Goal: Transaction & Acquisition: Purchase product/service

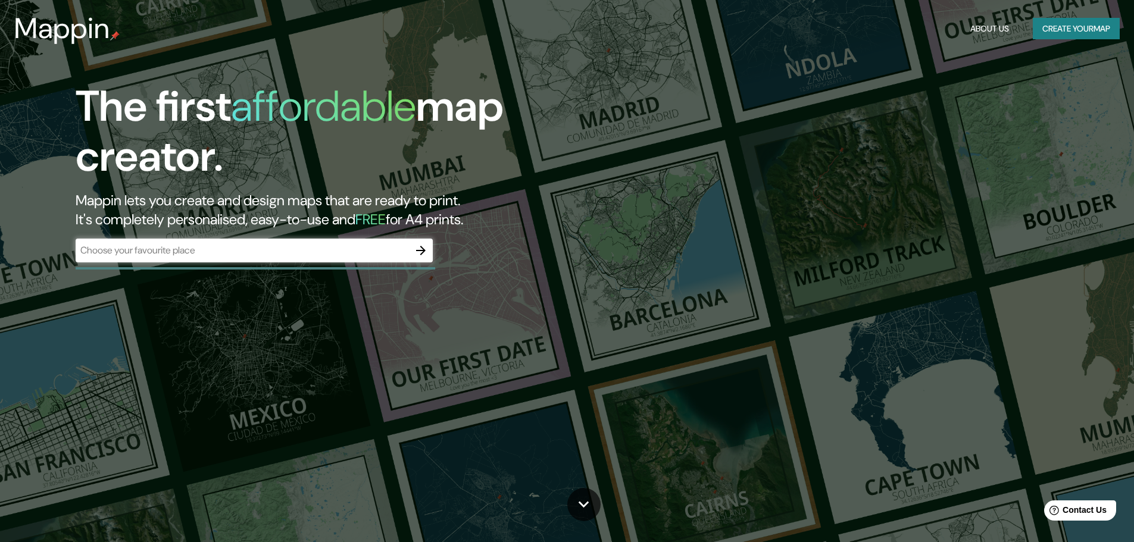
click at [409, 266] on div "The first affordable map creator. Mappin lets you create and design maps that a…" at bounding box center [359, 178] width 681 height 193
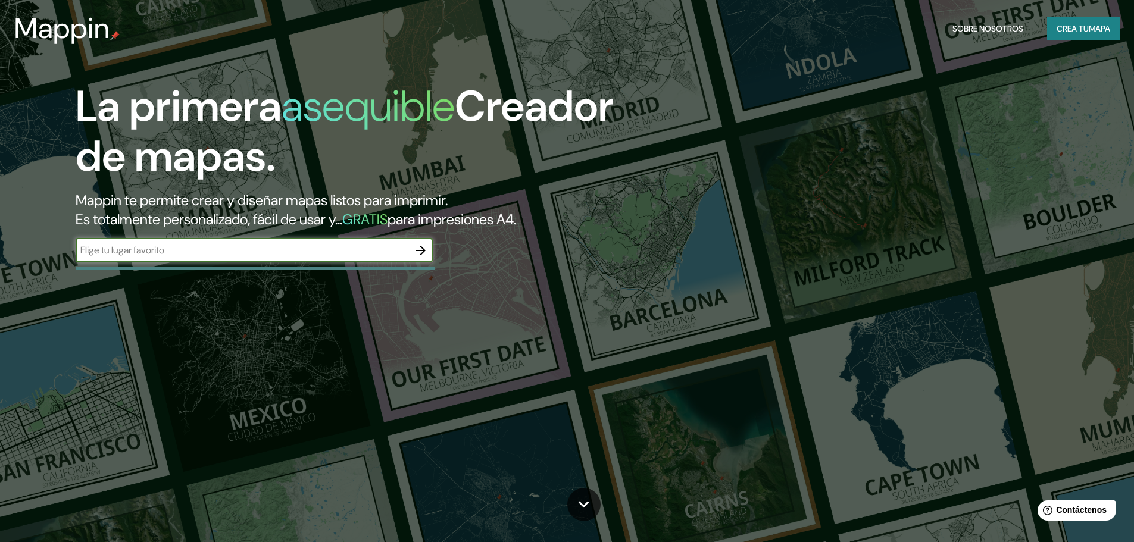
click at [397, 257] on input "text" at bounding box center [242, 251] width 333 height 14
type input "gb"
click at [419, 252] on icon "button" at bounding box center [421, 251] width 14 height 14
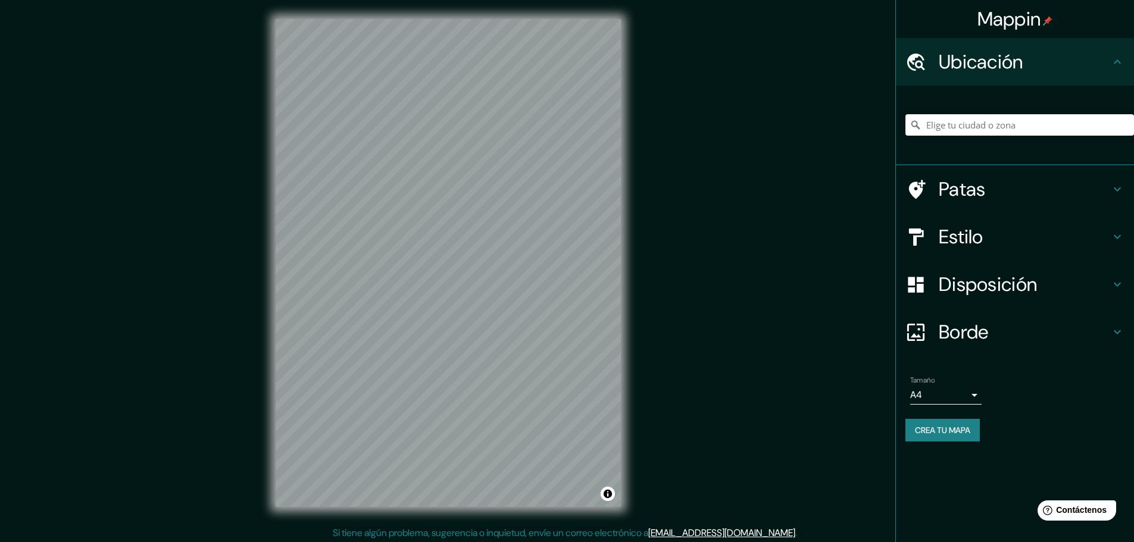
click at [984, 128] on input "Elige tu ciudad o zona" at bounding box center [1020, 124] width 229 height 21
click at [1006, 142] on div at bounding box center [1020, 125] width 229 height 60
click at [990, 124] on input "Elige tu ciudad o zona" at bounding box center [1020, 124] width 229 height 21
type input "[GEOGRAPHIC_DATA][PERSON_NAME], [US_STATE], [GEOGRAPHIC_DATA]"
click at [979, 236] on font "Estilo" at bounding box center [961, 236] width 45 height 25
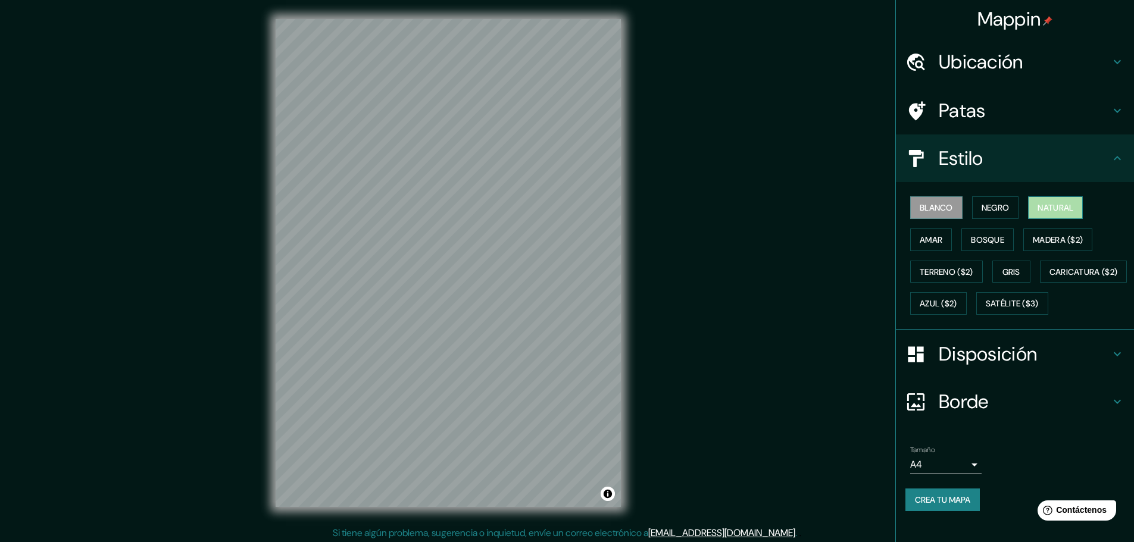
click at [1053, 214] on font "Natural" at bounding box center [1056, 207] width 36 height 15
click at [221, 326] on div "Mappin Ubicación [GEOGRAPHIC_DATA][PERSON_NAME], [US_STATE], [GEOGRAPHIC_DATA] …" at bounding box center [567, 272] width 1134 height 545
click at [1013, 421] on div "Borde" at bounding box center [1015, 402] width 238 height 48
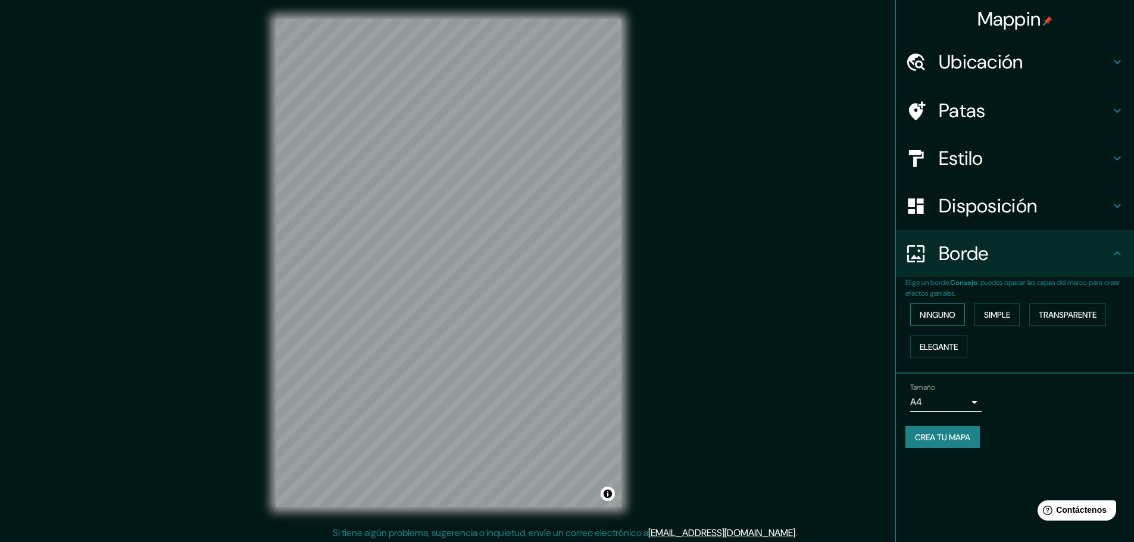
click at [935, 317] on font "Ninguno" at bounding box center [938, 315] width 36 height 11
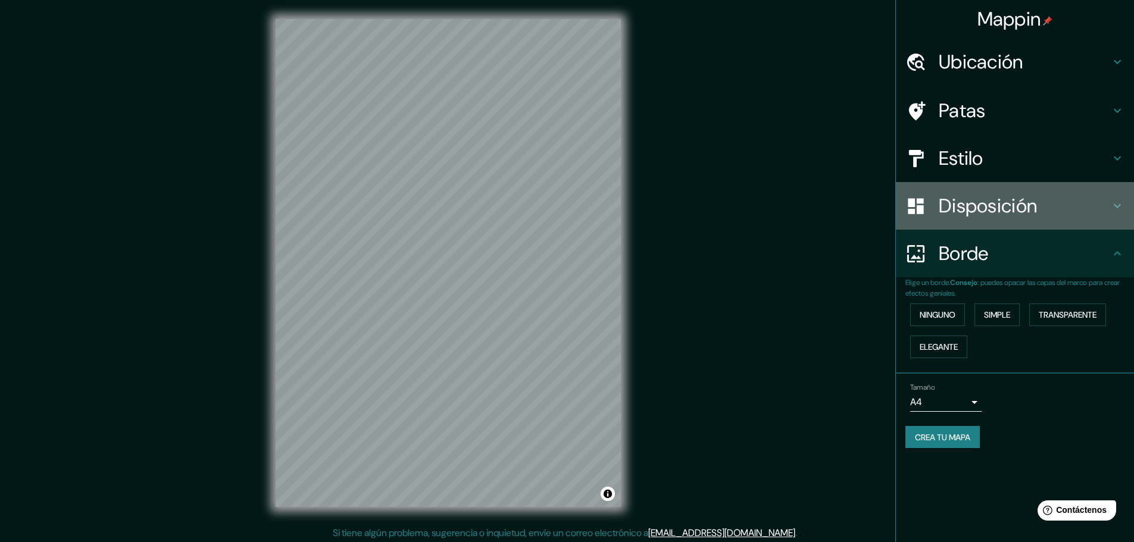
click at [1006, 214] on font "Disposición" at bounding box center [988, 206] width 98 height 25
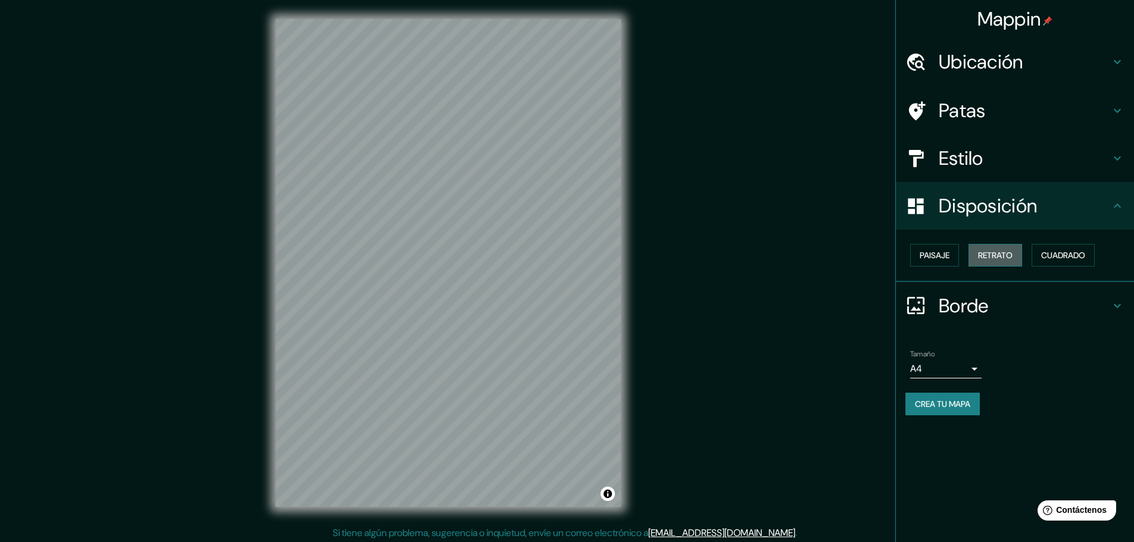
click at [991, 259] on font "Retrato" at bounding box center [995, 255] width 35 height 11
click at [1048, 264] on button "Cuadrado" at bounding box center [1063, 255] width 63 height 23
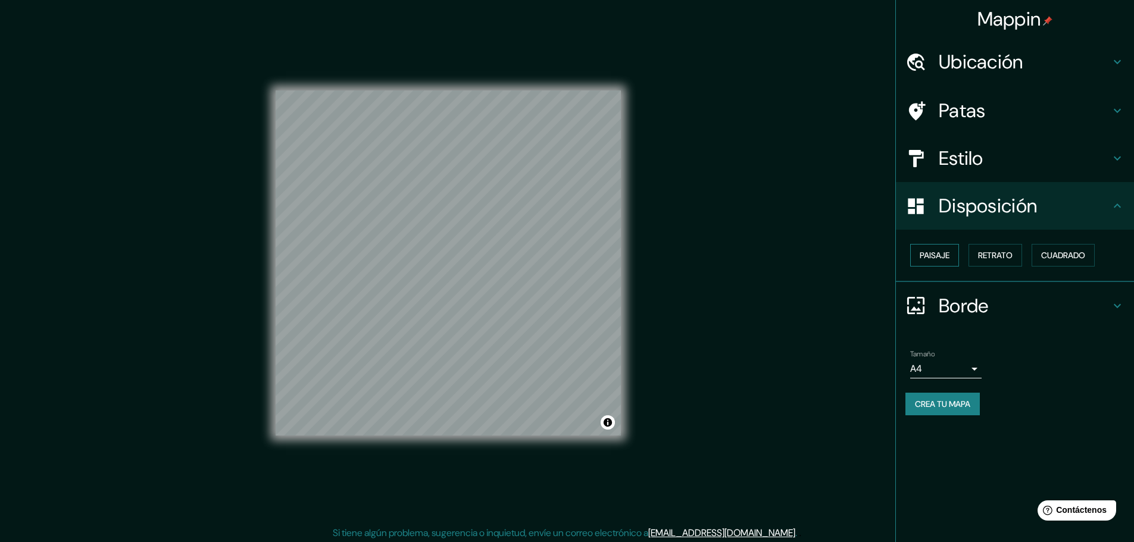
click at [926, 248] on font "Paisaje" at bounding box center [935, 255] width 30 height 15
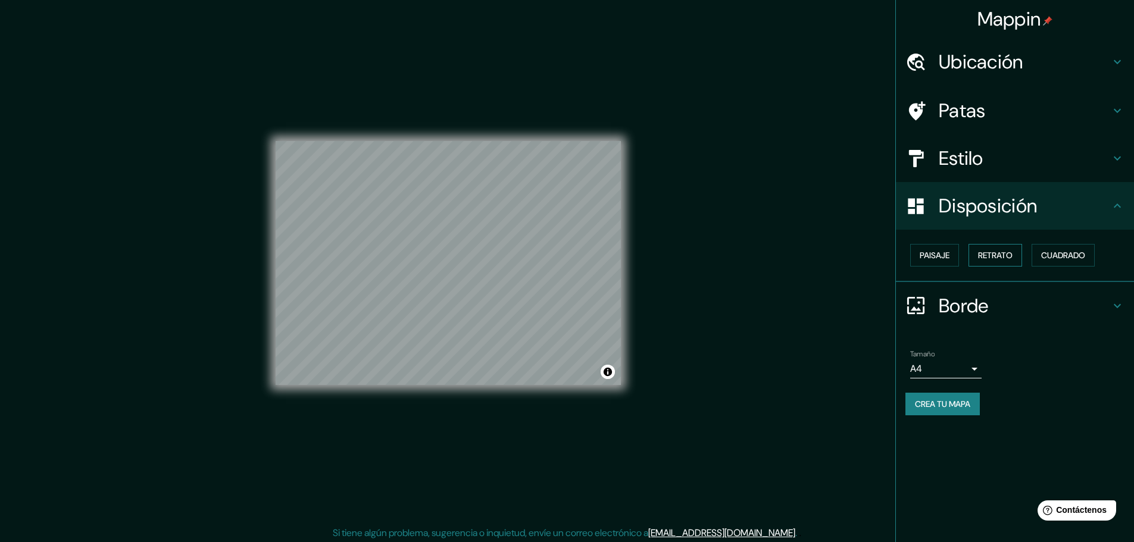
click at [993, 254] on font "Retrato" at bounding box center [995, 255] width 35 height 11
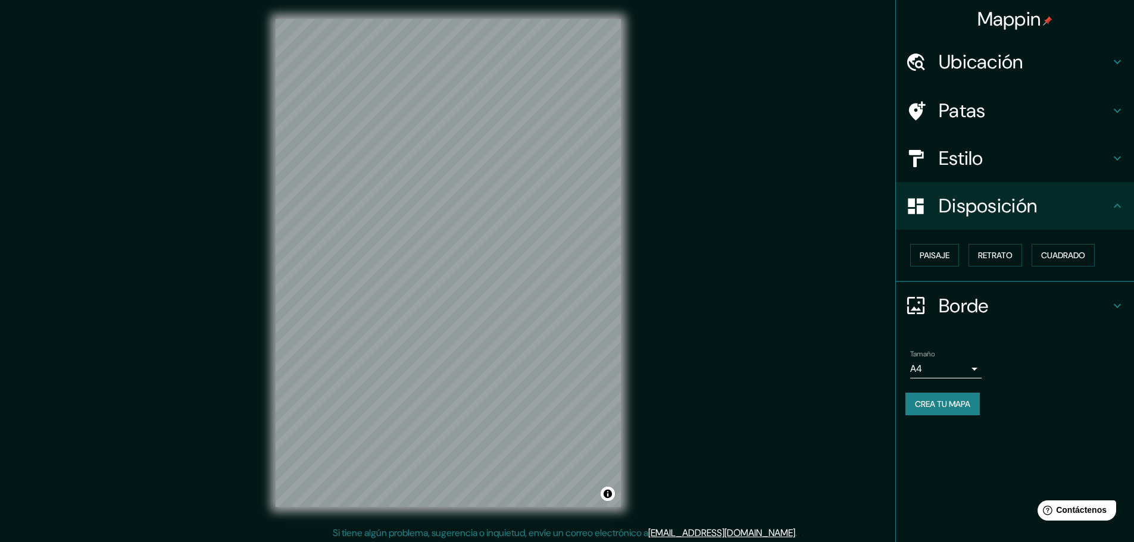
click at [1103, 256] on div "Paisaje Retrato Cuadrado" at bounding box center [1020, 255] width 229 height 32
click at [1080, 256] on font "Cuadrado" at bounding box center [1063, 255] width 44 height 11
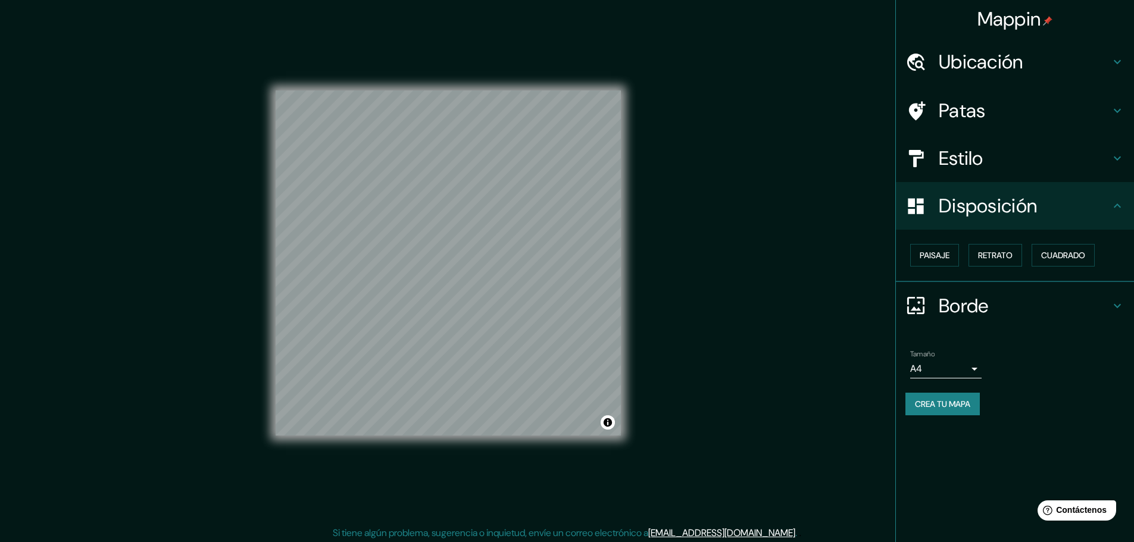
drag, startPoint x: 939, startPoint y: 394, endPoint x: 941, endPoint y: 402, distance: 7.9
click at [940, 396] on button "Crea tu mapa" at bounding box center [943, 404] width 74 height 23
click at [974, 435] on div "Mappin Ubicación [GEOGRAPHIC_DATA][PERSON_NAME], [US_STATE], [GEOGRAPHIC_DATA] …" at bounding box center [1014, 271] width 239 height 542
click at [792, 393] on div "Mappin Ubicación [GEOGRAPHIC_DATA][PERSON_NAME], [US_STATE], [GEOGRAPHIC_DATA] …" at bounding box center [567, 272] width 1134 height 545
click at [1071, 119] on h4 "Patas" at bounding box center [1024, 111] width 171 height 24
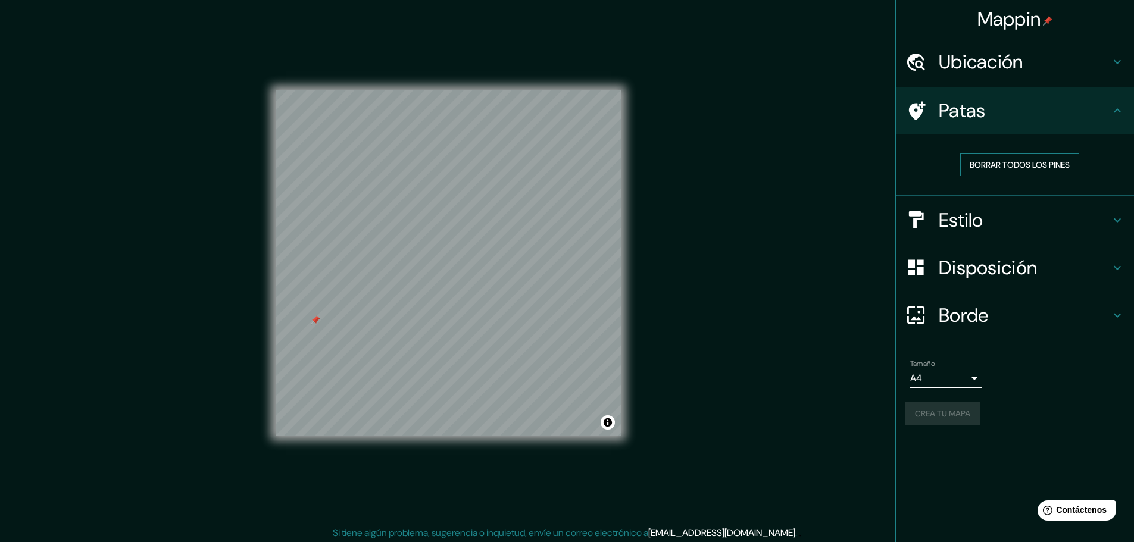
click at [1043, 167] on font "Borrar todos los pines" at bounding box center [1020, 165] width 100 height 11
click at [948, 416] on font "Crea tu mapa" at bounding box center [942, 413] width 55 height 11
click at [731, 314] on div "Mappin Ubicación [GEOGRAPHIC_DATA][PERSON_NAME], [US_STATE], [GEOGRAPHIC_DATA] …" at bounding box center [567, 272] width 1134 height 545
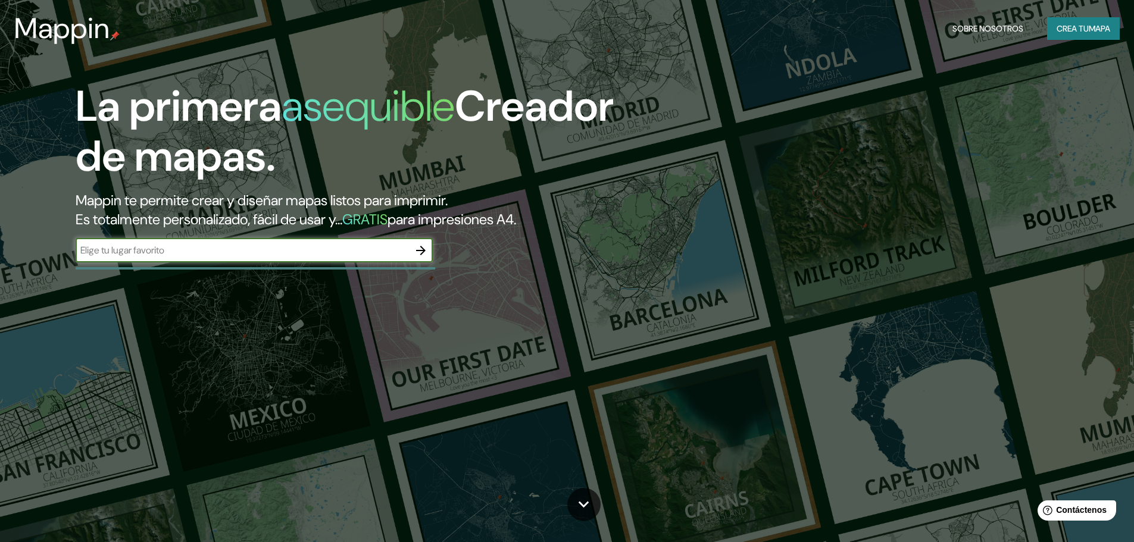
click at [245, 256] on input "text" at bounding box center [242, 251] width 333 height 14
type input "V"
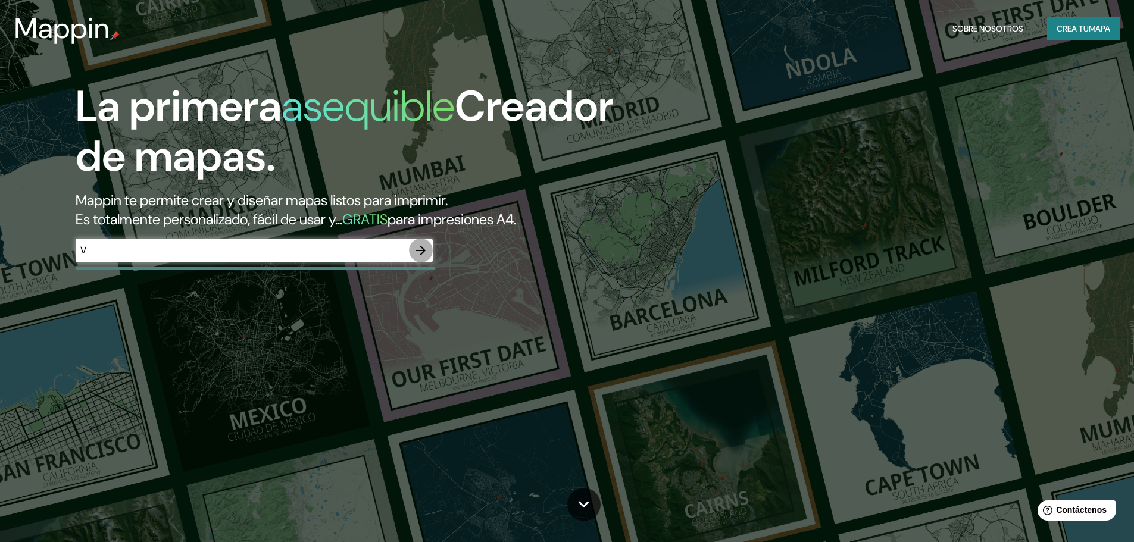
click at [426, 248] on icon "button" at bounding box center [421, 251] width 14 height 14
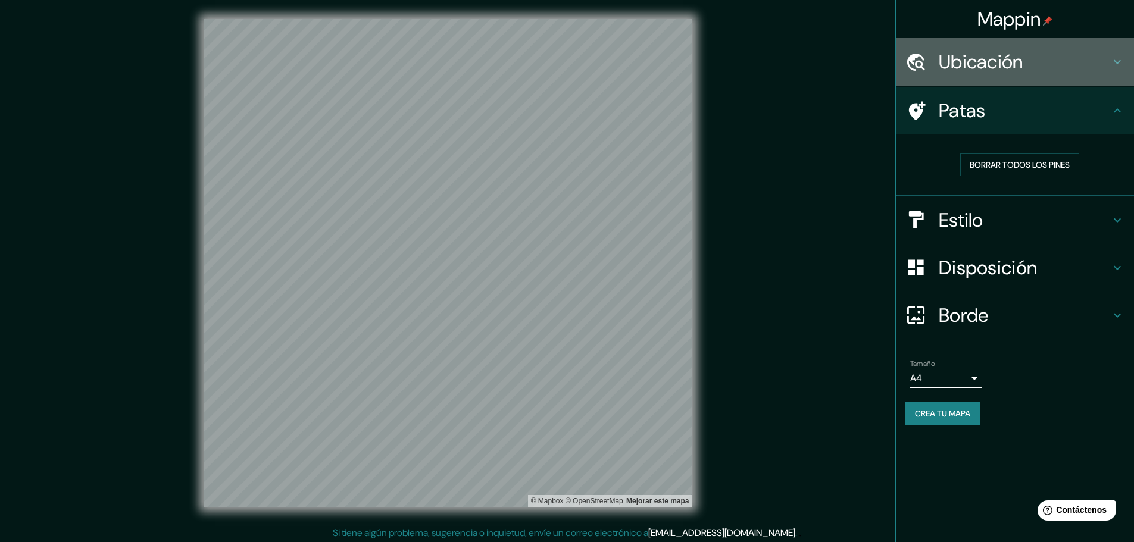
click at [1019, 69] on font "Ubicación" at bounding box center [981, 61] width 85 height 25
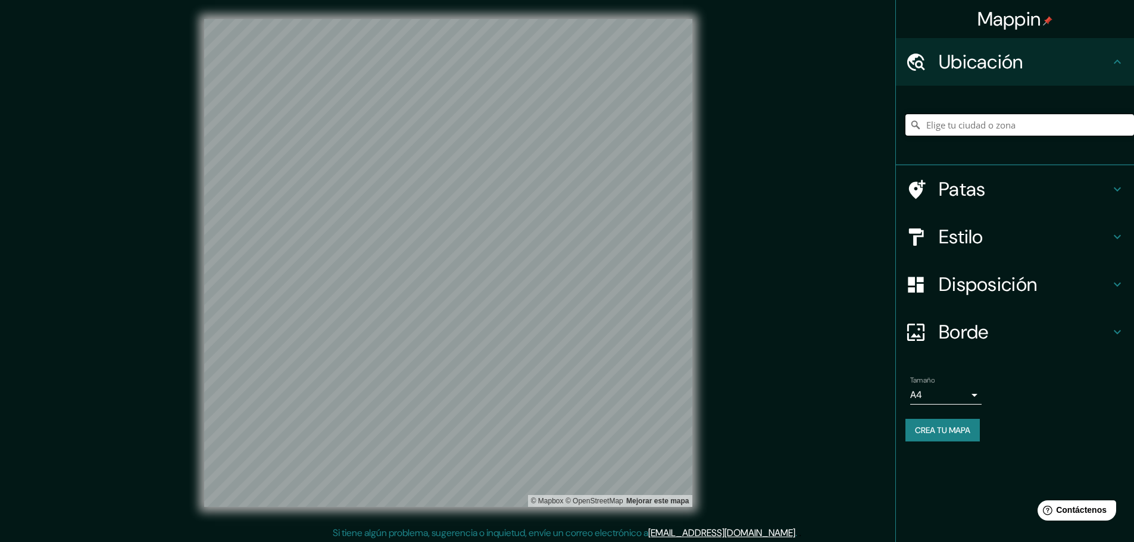
click at [1035, 116] on input "Elige tu ciudad o zona" at bounding box center [1020, 124] width 229 height 21
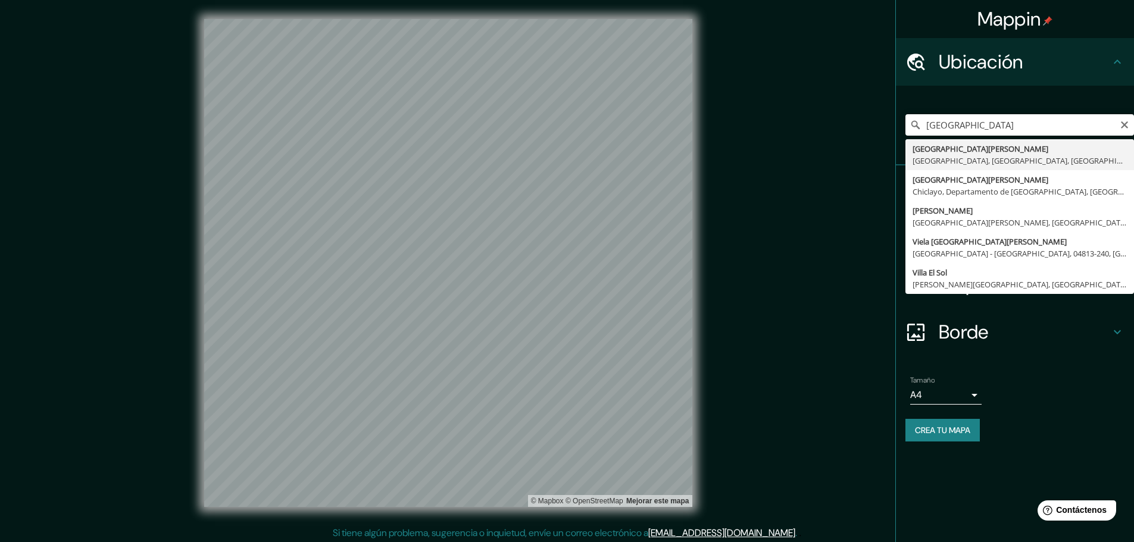
type input "[GEOGRAPHIC_DATA][PERSON_NAME], [GEOGRAPHIC_DATA], [GEOGRAPHIC_DATA], [GEOGRAPH…"
